Goal: Find contact information: Find contact information

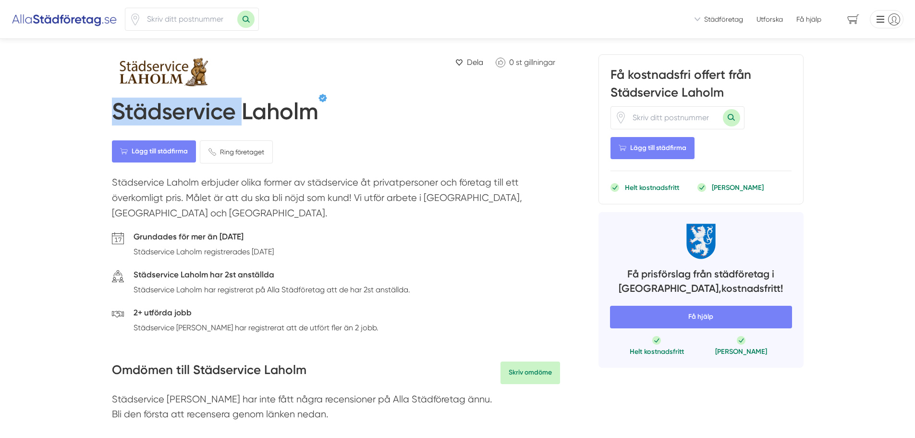
click at [206, 117] on h1 "Städservice Laholm" at bounding box center [215, 114] width 207 height 32
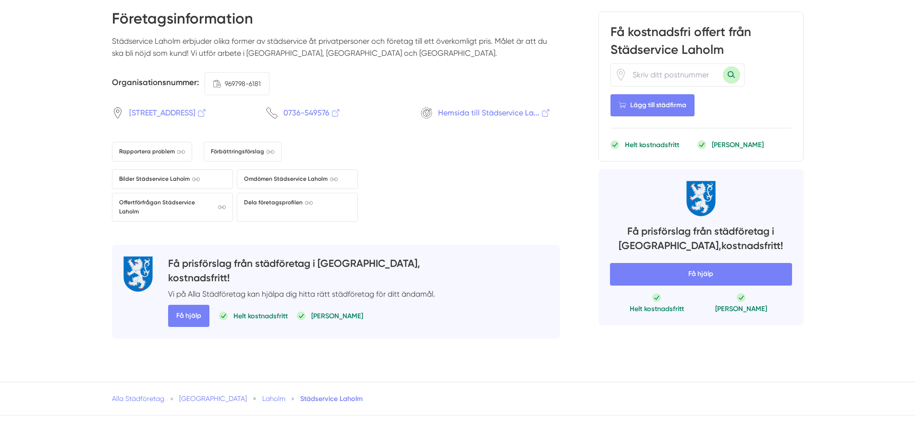
scroll to position [1057, 0]
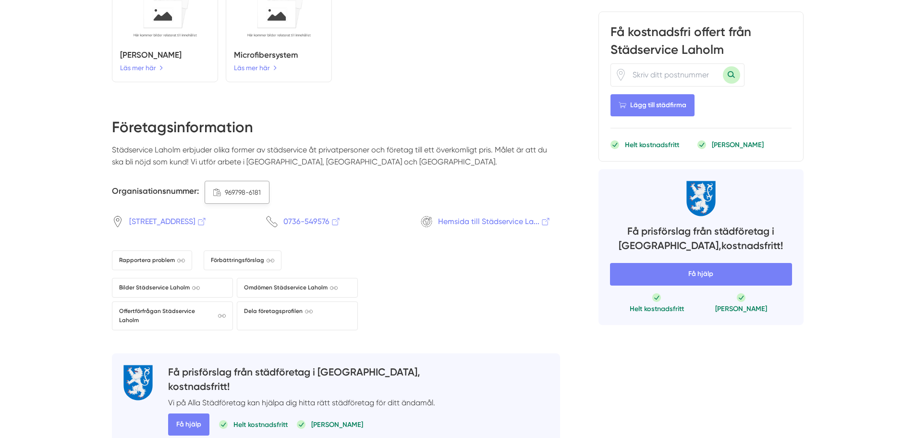
click at [240, 187] on span "969798-6181" at bounding box center [243, 192] width 36 height 11
copy div "969798-6181"
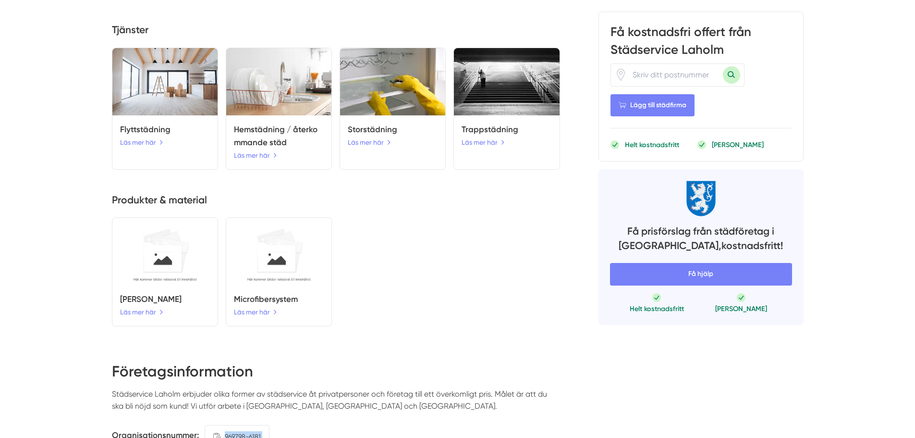
scroll to position [865, 0]
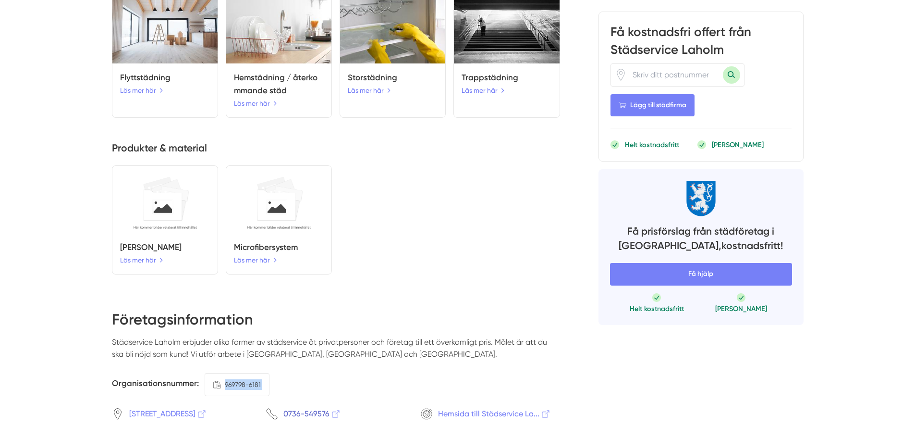
click at [314, 407] on span "0736-549576" at bounding box center [313, 413] width 58 height 12
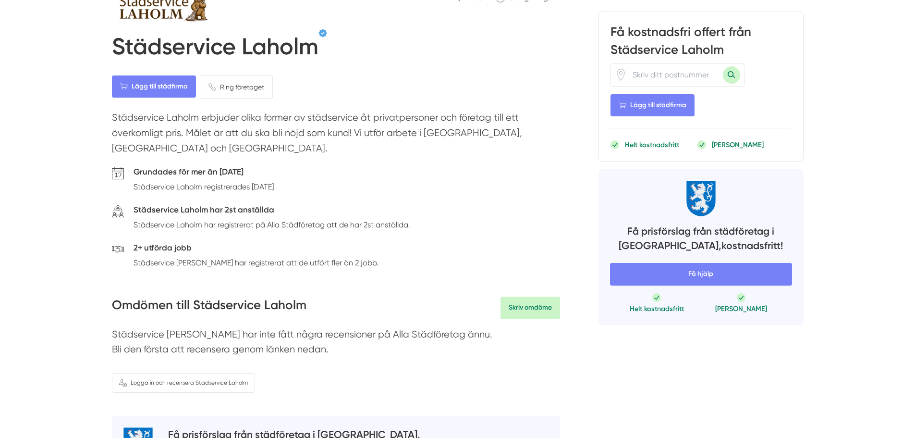
scroll to position [0, 0]
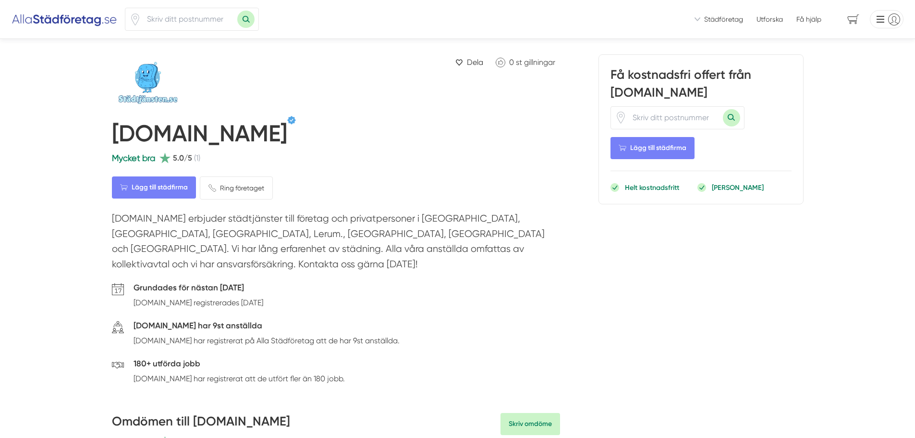
click at [172, 137] on h1 "[DOMAIN_NAME]" at bounding box center [199, 136] width 175 height 32
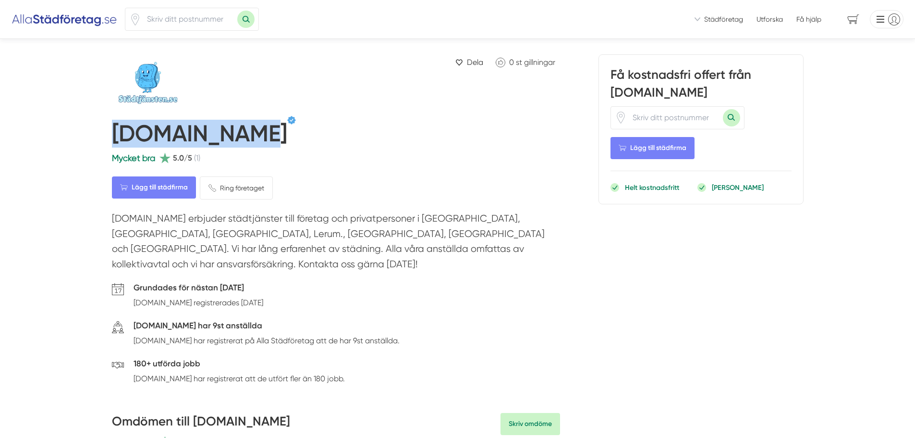
click at [172, 138] on h1 "[DOMAIN_NAME]" at bounding box center [199, 136] width 175 height 32
click at [249, 136] on h1 "[DOMAIN_NAME]" at bounding box center [199, 136] width 175 height 32
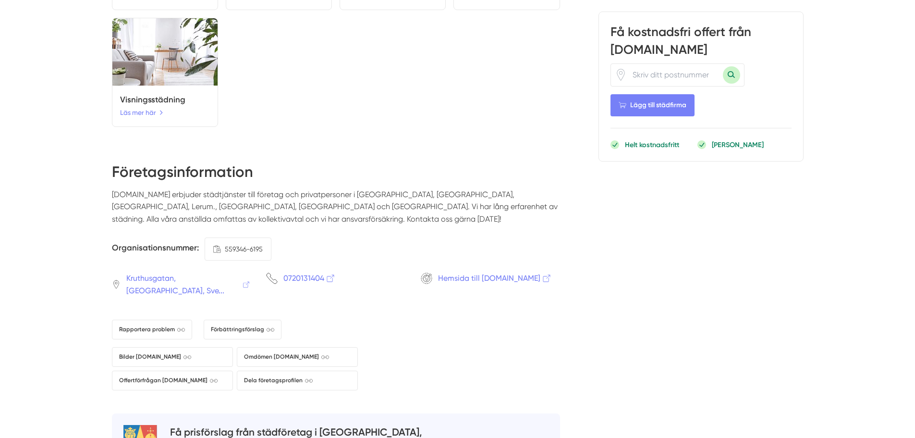
scroll to position [1201, 0]
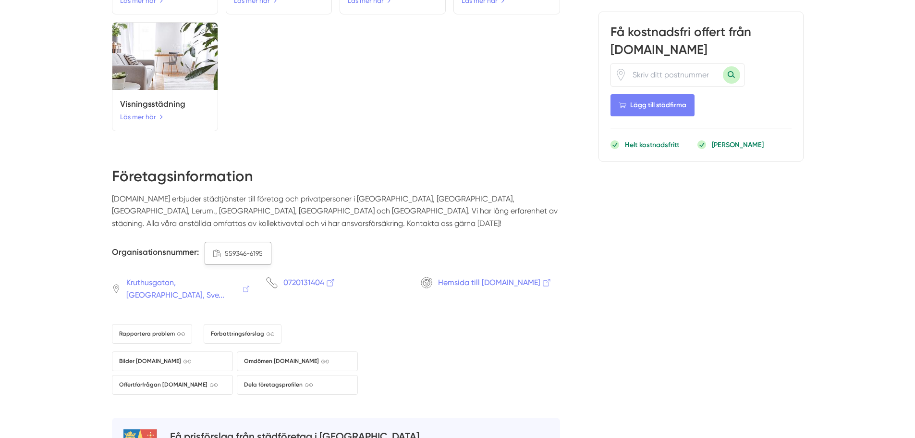
click at [239, 248] on span "559346-6195" at bounding box center [244, 253] width 38 height 11
copy div "559346-6195"
